Goal: Navigation & Orientation: Find specific page/section

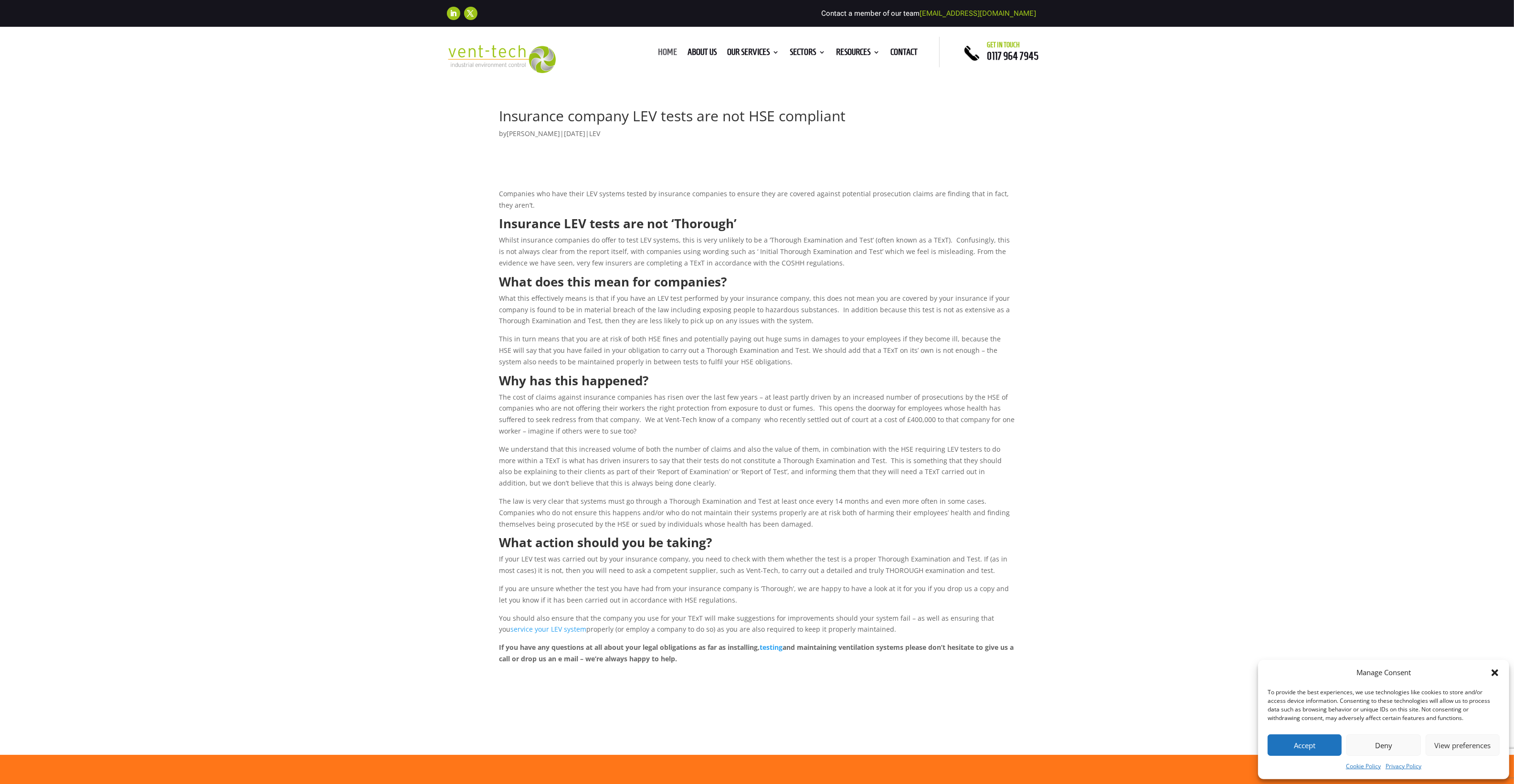
click at [659, 49] on link "Home" at bounding box center [667, 54] width 19 height 11
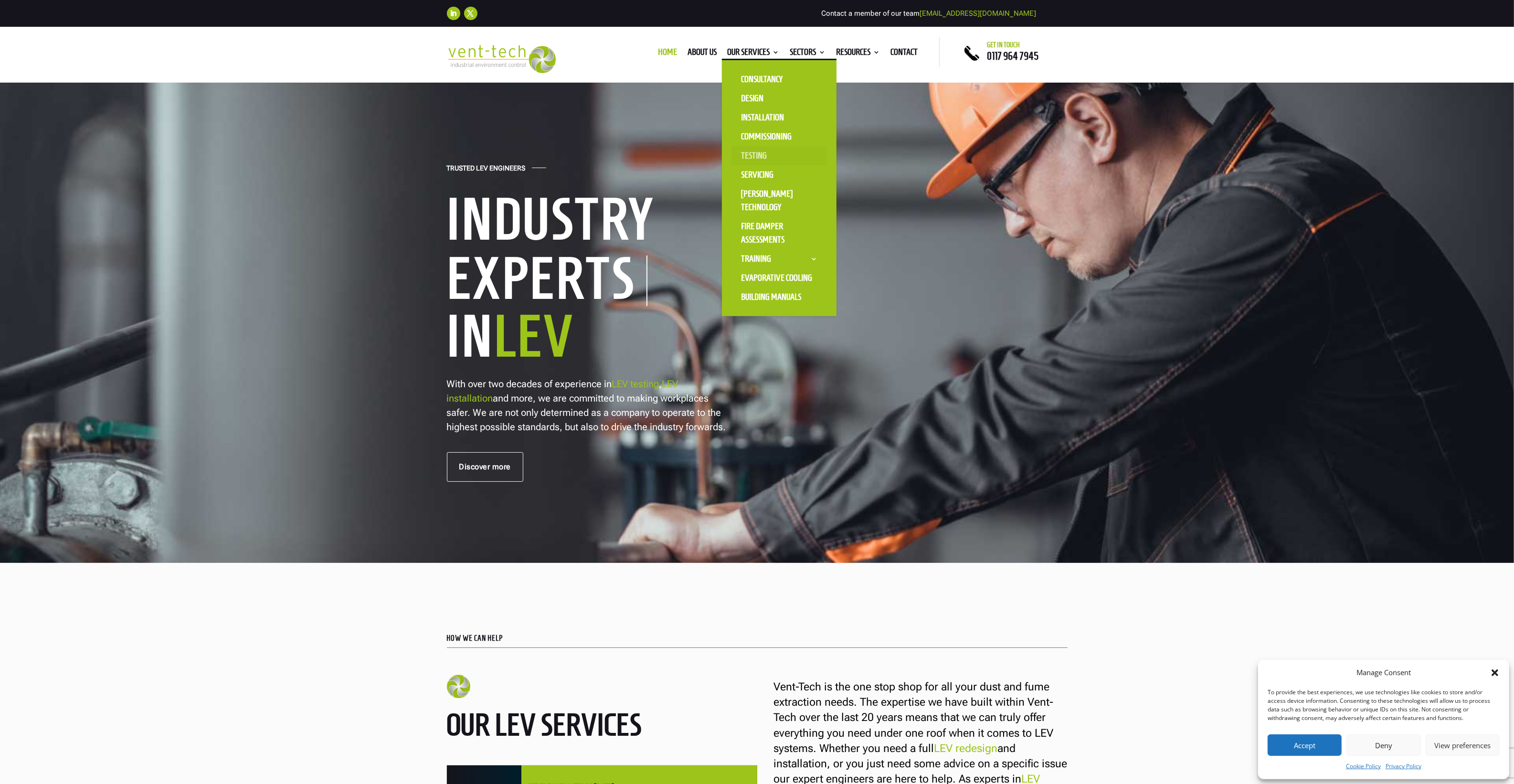
click at [739, 149] on link "Testing" at bounding box center [779, 156] width 95 height 19
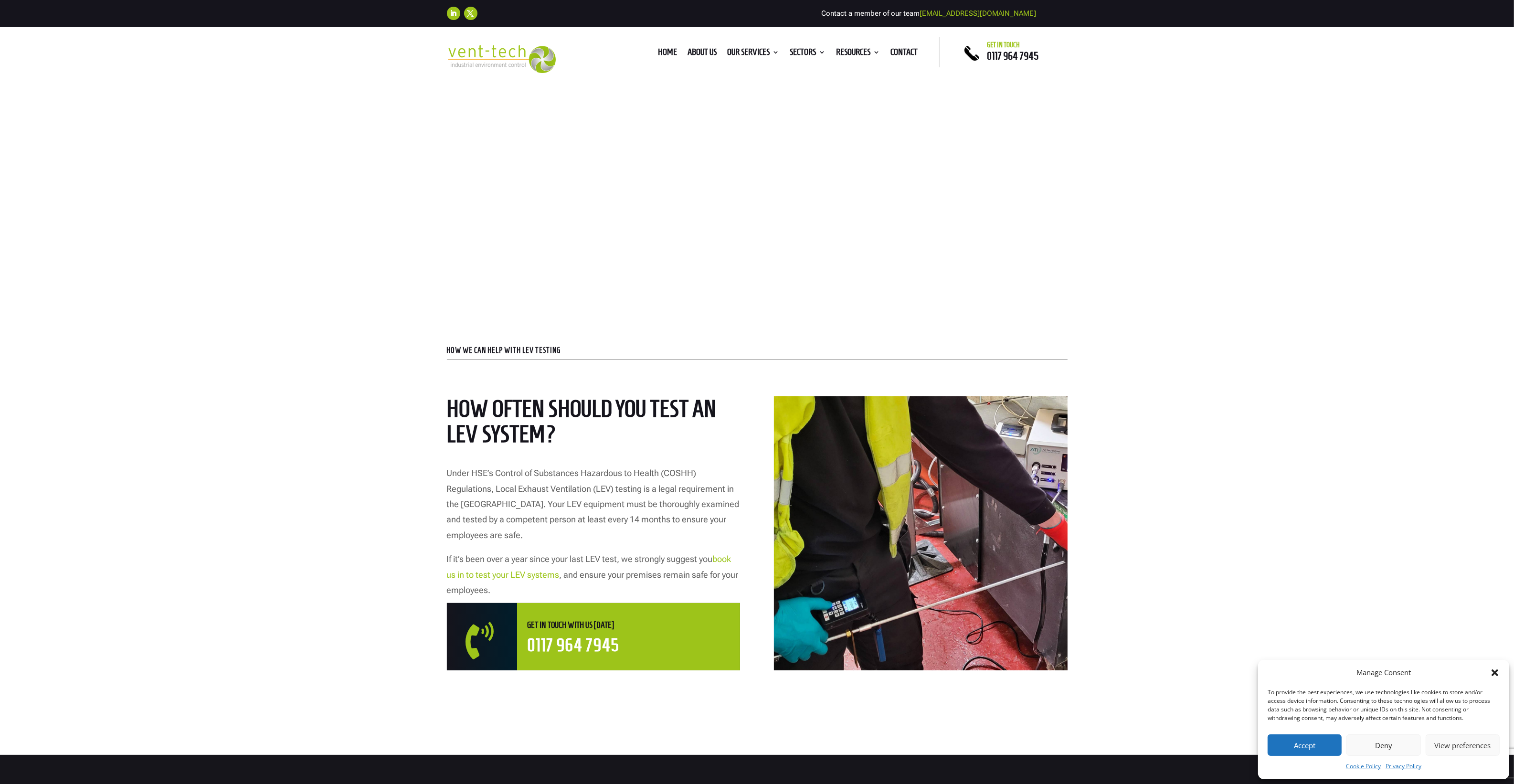
scroll to position [179, 0]
